Goal: Task Accomplishment & Management: Use online tool/utility

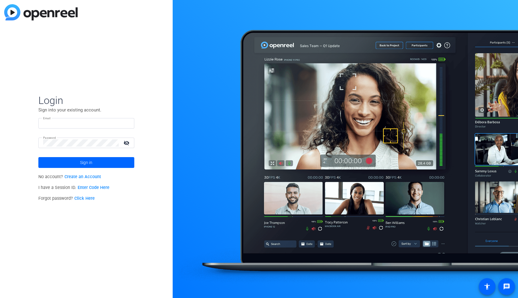
type input "scott.defillippo@aig.com"
click at [92, 187] on link "Enter Code Here" at bounding box center [94, 187] width 32 height 5
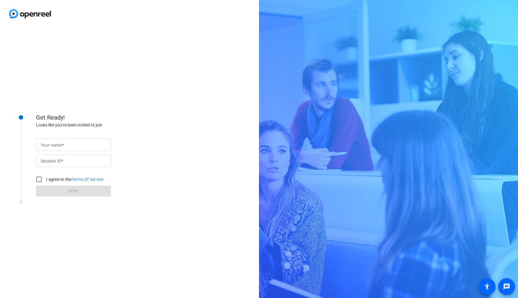
click at [62, 149] on div at bounding box center [73, 144] width 65 height 13
type input "[PERSON_NAME]"
type input "5Vy3"
click at [73, 143] on input "[PERSON_NAME]" at bounding box center [73, 144] width 65 height 7
type input "Scott (Computer)"
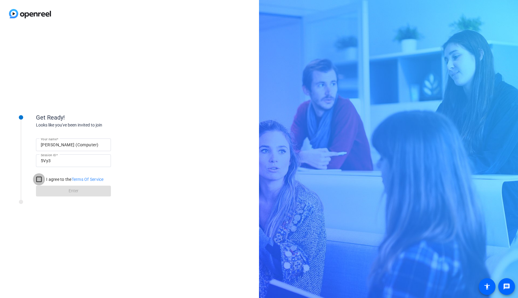
click at [39, 178] on input "I agree to the Terms Of Service" at bounding box center [39, 179] width 12 height 12
checkbox input "true"
click at [52, 190] on span at bounding box center [73, 191] width 75 height 14
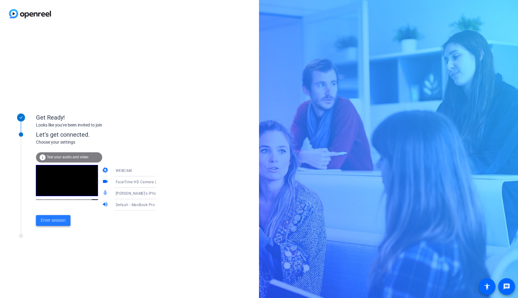
click at [58, 221] on span "Enter session" at bounding box center [53, 220] width 25 height 6
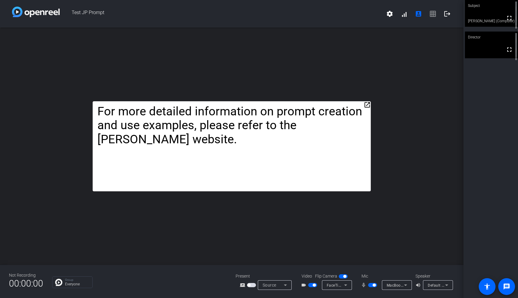
click at [368, 103] on mat-icon "open_in_new" at bounding box center [367, 104] width 7 height 7
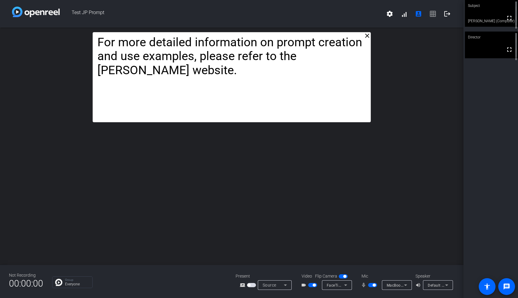
click at [365, 36] on mat-icon "close" at bounding box center [367, 35] width 7 height 7
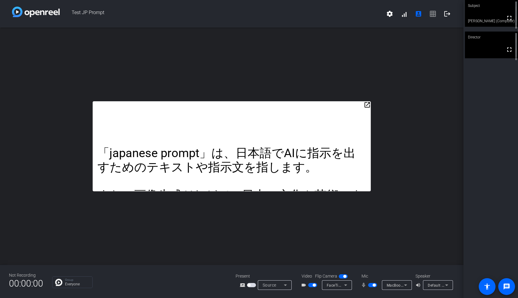
click at [368, 106] on mat-icon "open_in_new" at bounding box center [367, 104] width 7 height 7
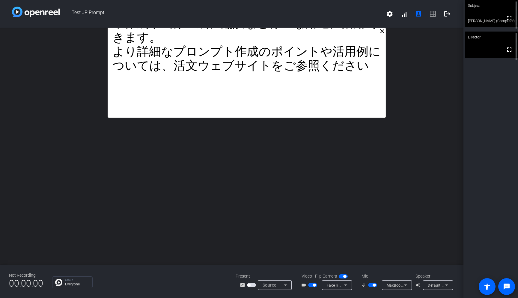
drag, startPoint x: 290, startPoint y: 66, endPoint x: 305, endPoint y: 37, distance: 33.0
click at [305, 37] on div "「japanese prompt」は、日本語でAIに指示を出すためのテキストや指示文を指します。 また、画像生成AIなどで、日本の文化や芸術スタイルに関連する…" at bounding box center [247, 73] width 278 height 90
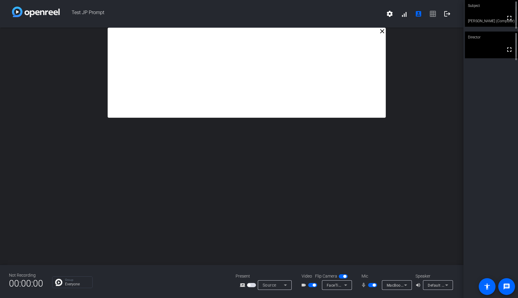
click at [382, 31] on mat-icon "close" at bounding box center [382, 31] width 7 height 7
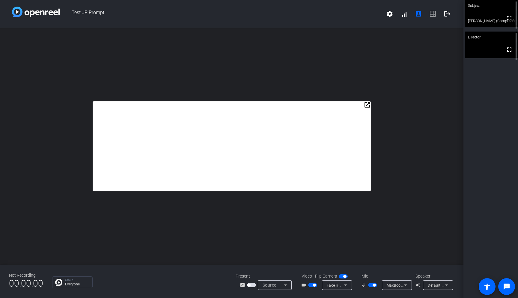
click at [368, 105] on mat-icon "open_in_new" at bounding box center [367, 104] width 7 height 7
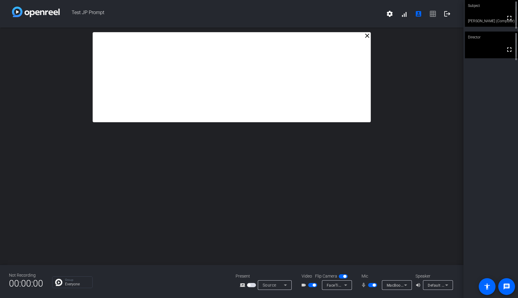
click at [364, 124] on div "close 「japanese prompt」は、日本語でAIに指示を出すためのテキストや指示文を指します。 また、画像生成AIなどで、日本の文化や芸術スタイ…" at bounding box center [232, 146] width 464 height 237
click at [364, 122] on div "close 「japanese prompt」は、日本語でAIに指示を出すためのテキストや指示文を指します。 また、画像生成AIなどで、日本の文化や芸術スタイ…" at bounding box center [232, 146] width 464 height 237
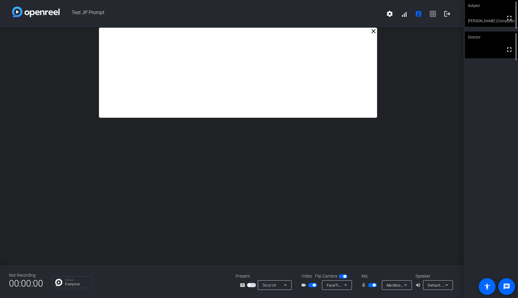
drag, startPoint x: 364, startPoint y: 121, endPoint x: 370, endPoint y: 107, distance: 15.4
click at [389, 14] on mat-icon "settings" at bounding box center [389, 13] width 7 height 7
click at [391, 28] on span "Purge all data" at bounding box center [403, 26] width 31 height 7
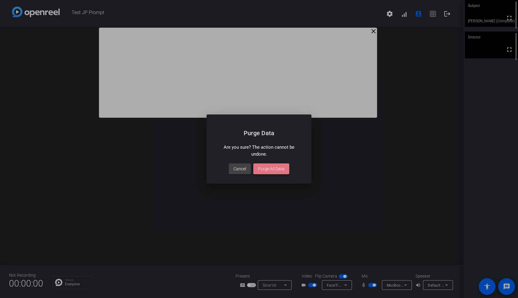
click at [272, 170] on span "Purge All Data" at bounding box center [271, 169] width 26 height 6
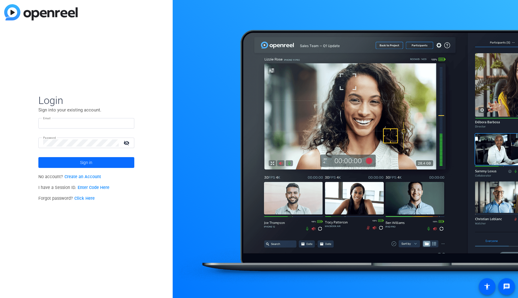
type input "scott.defillippo@aig.com"
click at [121, 162] on span at bounding box center [86, 162] width 96 height 14
click at [97, 188] on link "Enter Code Here" at bounding box center [94, 187] width 32 height 5
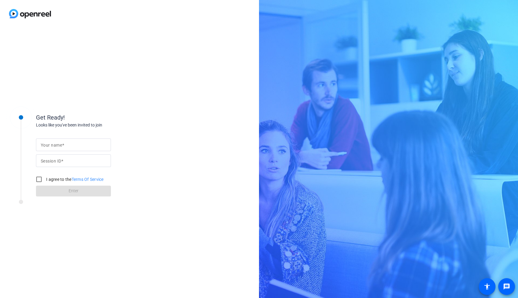
click at [73, 148] on input "Your name" at bounding box center [73, 144] width 65 height 7
type input "Scott"
click at [55, 161] on mat-label "Session ID" at bounding box center [51, 160] width 20 height 5
click at [55, 161] on input "Session ID" at bounding box center [73, 160] width 65 height 7
type input "5 Vy3"
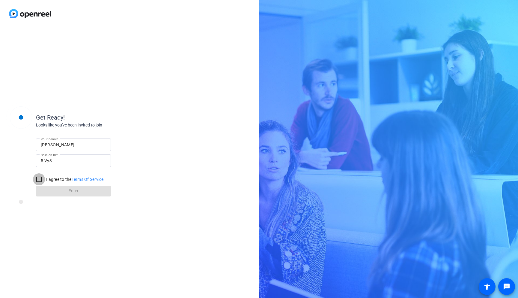
click at [40, 178] on input "I agree to the Terms Of Service" at bounding box center [39, 179] width 12 height 12
checkbox input "true"
click at [42, 186] on span at bounding box center [73, 191] width 75 height 14
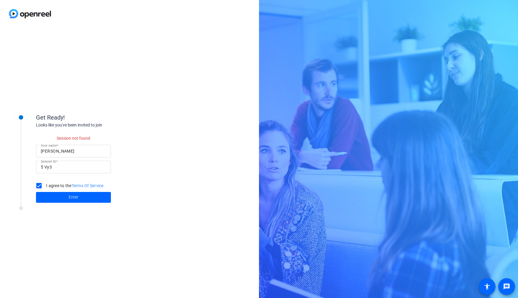
click at [45, 167] on input "5 Vy3" at bounding box center [73, 166] width 65 height 7
type input "5Vy3"
click button "Enter" at bounding box center [73, 197] width 75 height 11
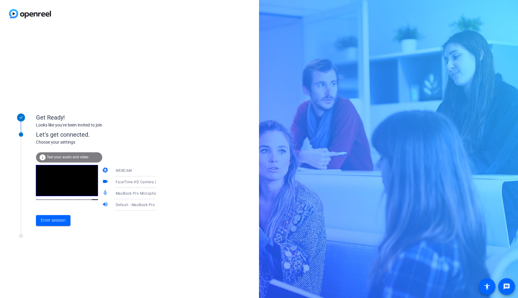
click at [143, 167] on div "WEBCAM" at bounding box center [138, 169] width 45 height 7
click at [144, 136] on div at bounding box center [259, 149] width 518 height 298
click at [130, 182] on span "FaceTime HD Camera (2C0E:82E3)" at bounding box center [146, 181] width 61 height 5
click at [190, 166] on div at bounding box center [259, 149] width 518 height 298
click at [127, 195] on span "MacBook Pro Microphone (Built-in)" at bounding box center [146, 192] width 61 height 5
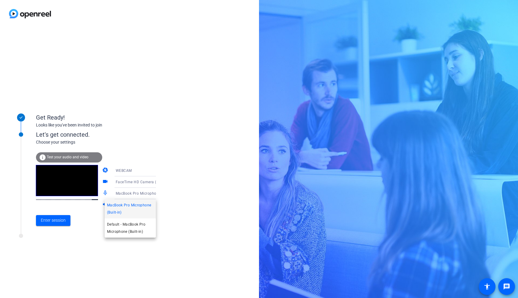
click at [179, 113] on div at bounding box center [259, 149] width 518 height 298
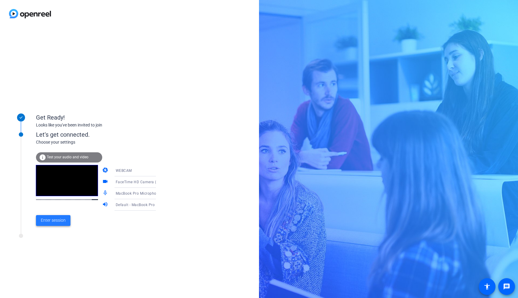
click at [52, 220] on span "Enter session" at bounding box center [53, 220] width 25 height 6
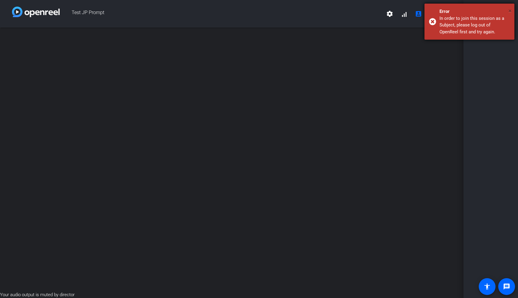
click at [510, 11] on span "×" at bounding box center [510, 10] width 3 height 7
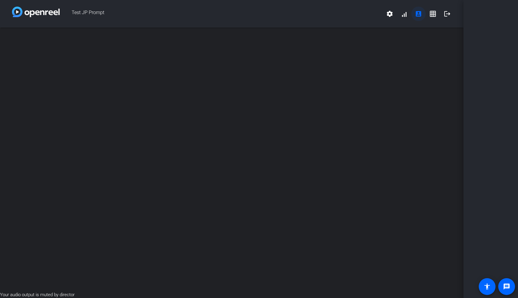
click at [421, 16] on mat-icon "account_box" at bounding box center [418, 13] width 7 height 7
click at [417, 15] on mat-icon "account_box" at bounding box center [418, 13] width 7 height 7
click at [391, 15] on mat-icon "settings" at bounding box center [389, 13] width 7 height 7
click at [371, 16] on div at bounding box center [259, 149] width 518 height 298
click at [390, 16] on mat-icon "settings" at bounding box center [389, 13] width 7 height 7
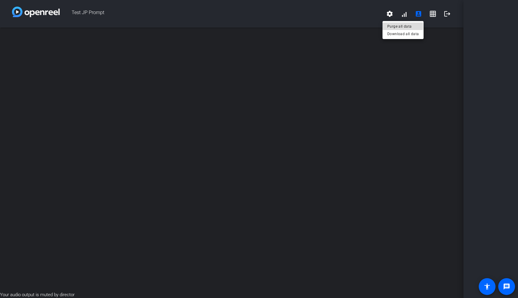
click at [390, 26] on span "Purge all data" at bounding box center [403, 26] width 31 height 7
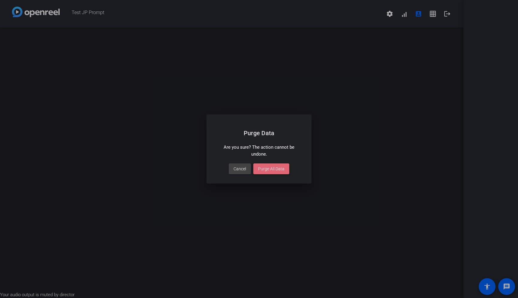
click at [276, 164] on span at bounding box center [271, 168] width 36 height 14
click at [276, 168] on span "Purge All Data" at bounding box center [271, 169] width 26 height 6
click at [235, 169] on span "Cancel" at bounding box center [240, 169] width 13 height 6
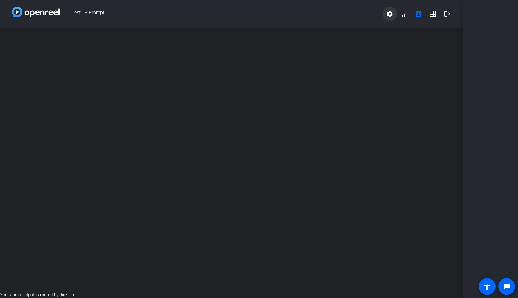
click at [391, 16] on mat-icon "settings" at bounding box center [389, 13] width 7 height 7
click at [406, 12] on div at bounding box center [259, 149] width 518 height 298
click at [419, 13] on mat-icon "account_box" at bounding box center [418, 13] width 7 height 7
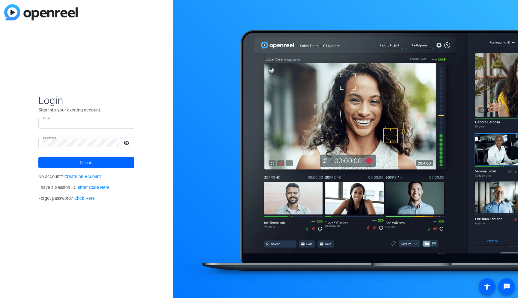
type input "[PERSON_NAME][EMAIL_ADDRESS][PERSON_NAME][DOMAIN_NAME]"
click at [90, 188] on link "Enter Code Here" at bounding box center [94, 187] width 32 height 5
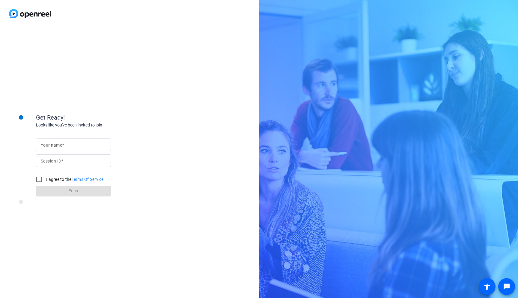
click at [82, 143] on input "Your name" at bounding box center [73, 144] width 65 height 7
type input "[PERSON_NAME]"
click at [46, 162] on mat-label "Session ID" at bounding box center [51, 160] width 20 height 5
click at [46, 162] on input "Session ID" at bounding box center [73, 160] width 65 height 7
type input "5Vy3"
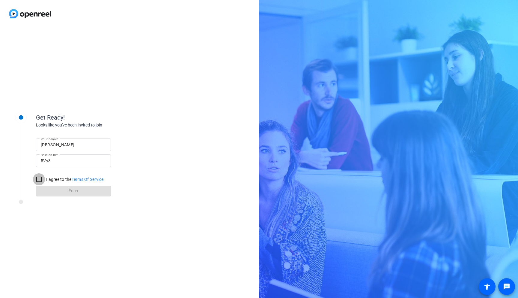
click at [38, 178] on input "I agree to the Terms Of Service" at bounding box center [39, 179] width 12 height 12
checkbox input "true"
click at [53, 190] on span at bounding box center [73, 191] width 75 height 14
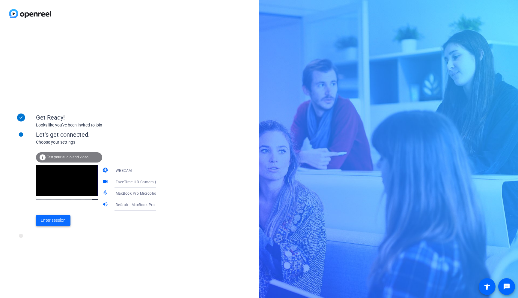
click at [45, 220] on span "Enter session" at bounding box center [53, 220] width 25 height 6
